Goal: Transaction & Acquisition: Purchase product/service

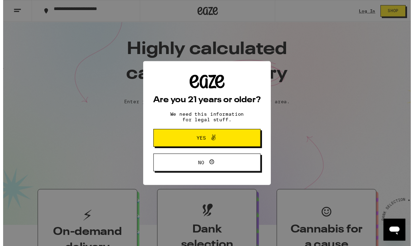
scroll to position [4, 0]
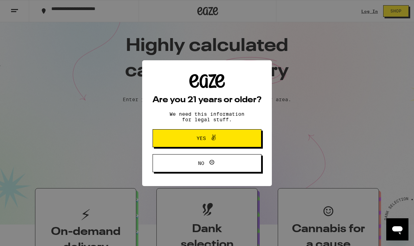
click at [206, 138] on span "Yes" at bounding box center [201, 138] width 9 height 5
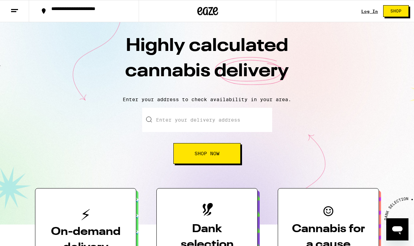
click at [373, 11] on link "Log In" at bounding box center [370, 11] width 17 height 5
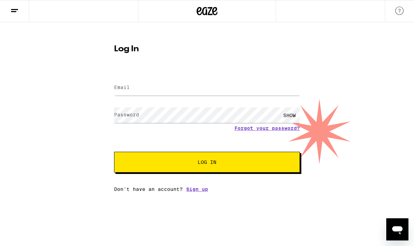
click at [127, 88] on label "Email" at bounding box center [122, 88] width 16 height 6
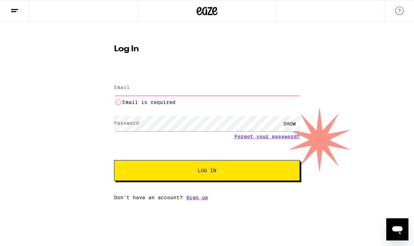
type input "[PERSON_NAME][EMAIL_ADDRESS][DOMAIN_NAME]"
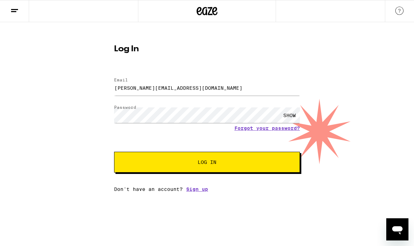
click at [209, 165] on span "Log In" at bounding box center [207, 162] width 19 height 5
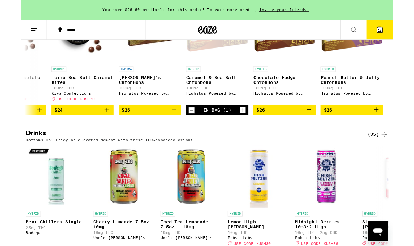
scroll to position [0, 1845]
click at [385, 70] on img "Open page for Peanut Butter & Jelly ChronBons from Highatus Powered by Cannabio…" at bounding box center [368, 35] width 69 height 69
